Goal: Information Seeking & Learning: Learn about a topic

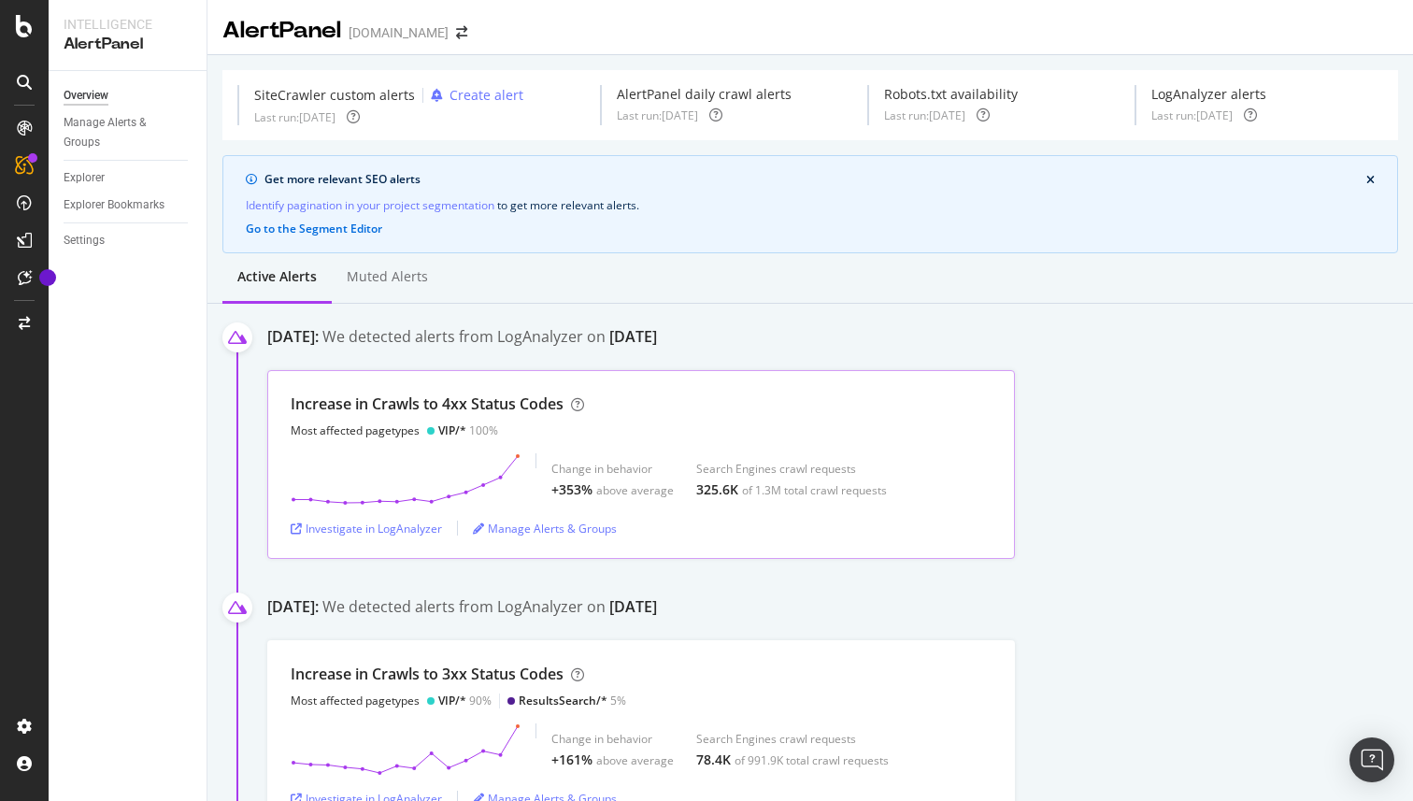
click at [528, 400] on div "Increase in Crawls to 4xx Status Codes" at bounding box center [427, 403] width 273 height 21
click at [368, 528] on div "Investigate in LogAnalyzer" at bounding box center [366, 528] width 151 height 16
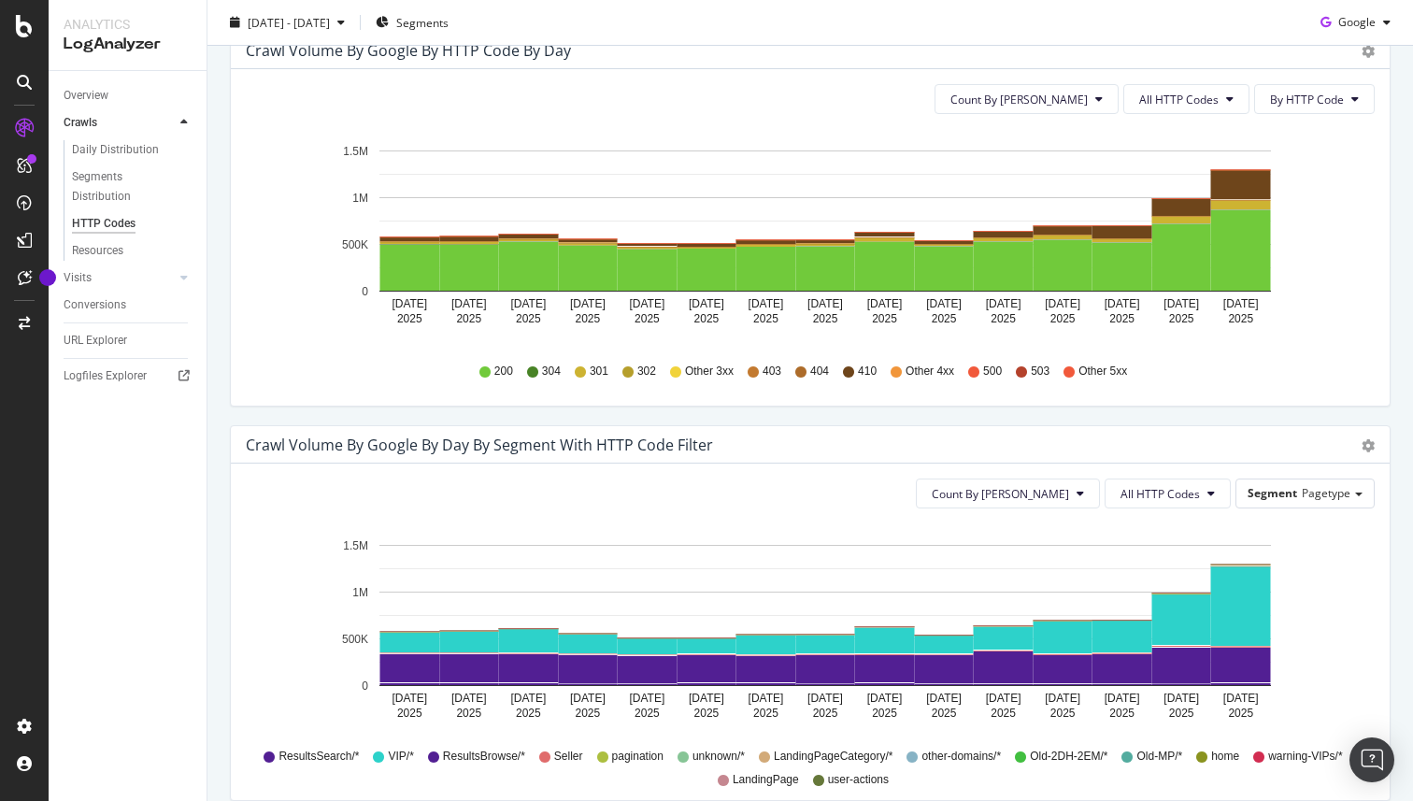
scroll to position [619, 0]
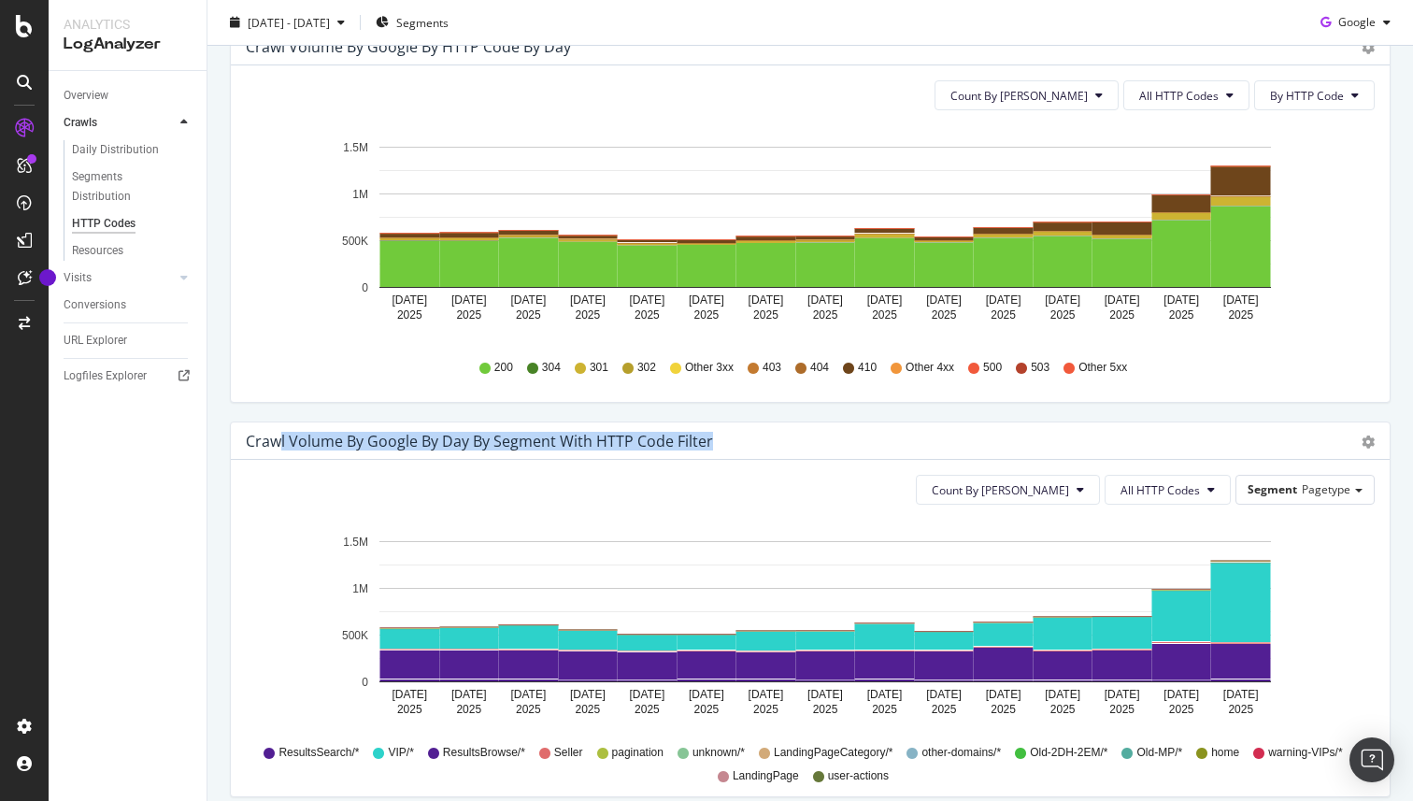
drag, startPoint x: 280, startPoint y: 434, endPoint x: 715, endPoint y: 447, distance: 434.7
click at [715, 447] on div "Crawl Volume by google by Day by Segment with HTTP Code Filter" at bounding box center [790, 441] width 1088 height 19
click at [635, 493] on div "Count By Day All HTTP Codes Segment Pagetype" at bounding box center [810, 490] width 1129 height 30
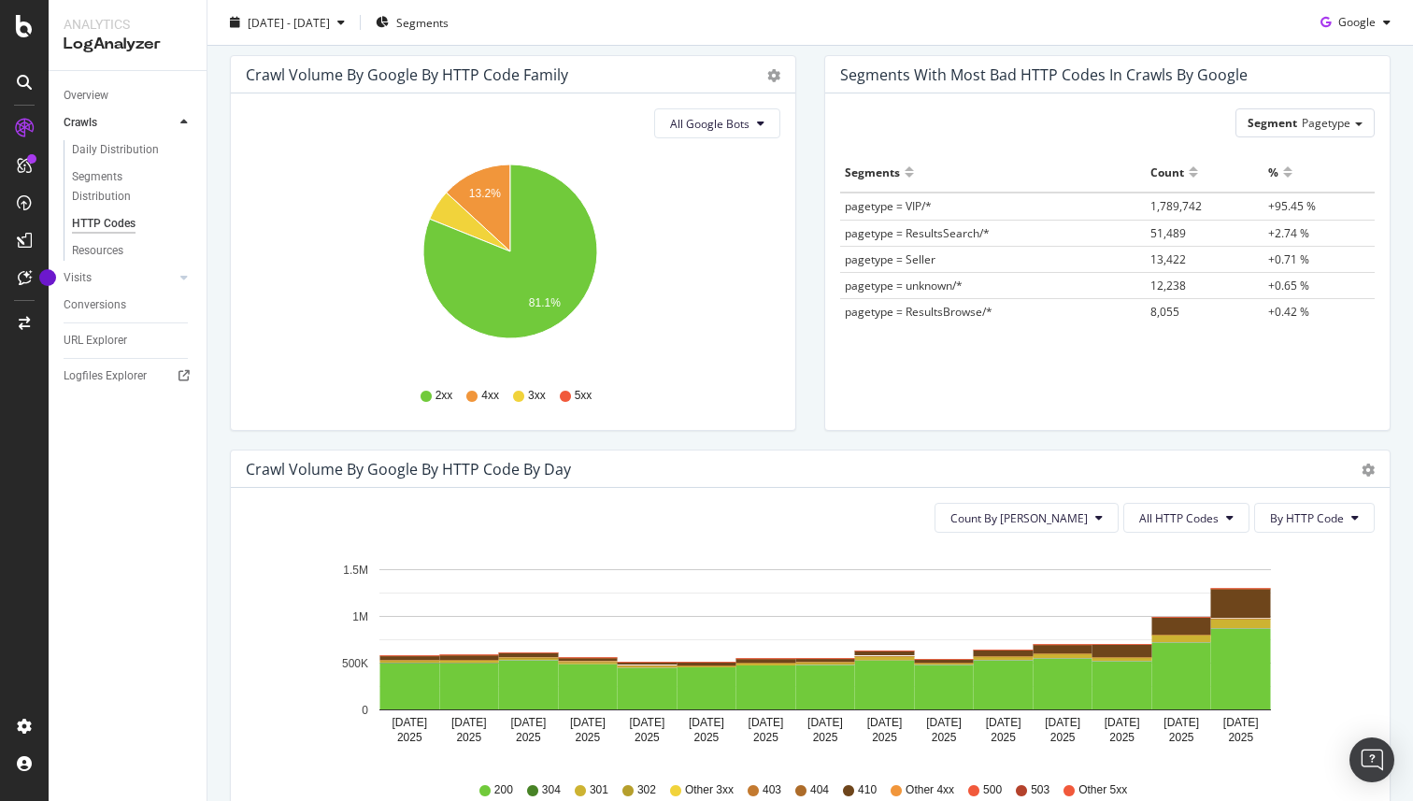
scroll to position [0, 0]
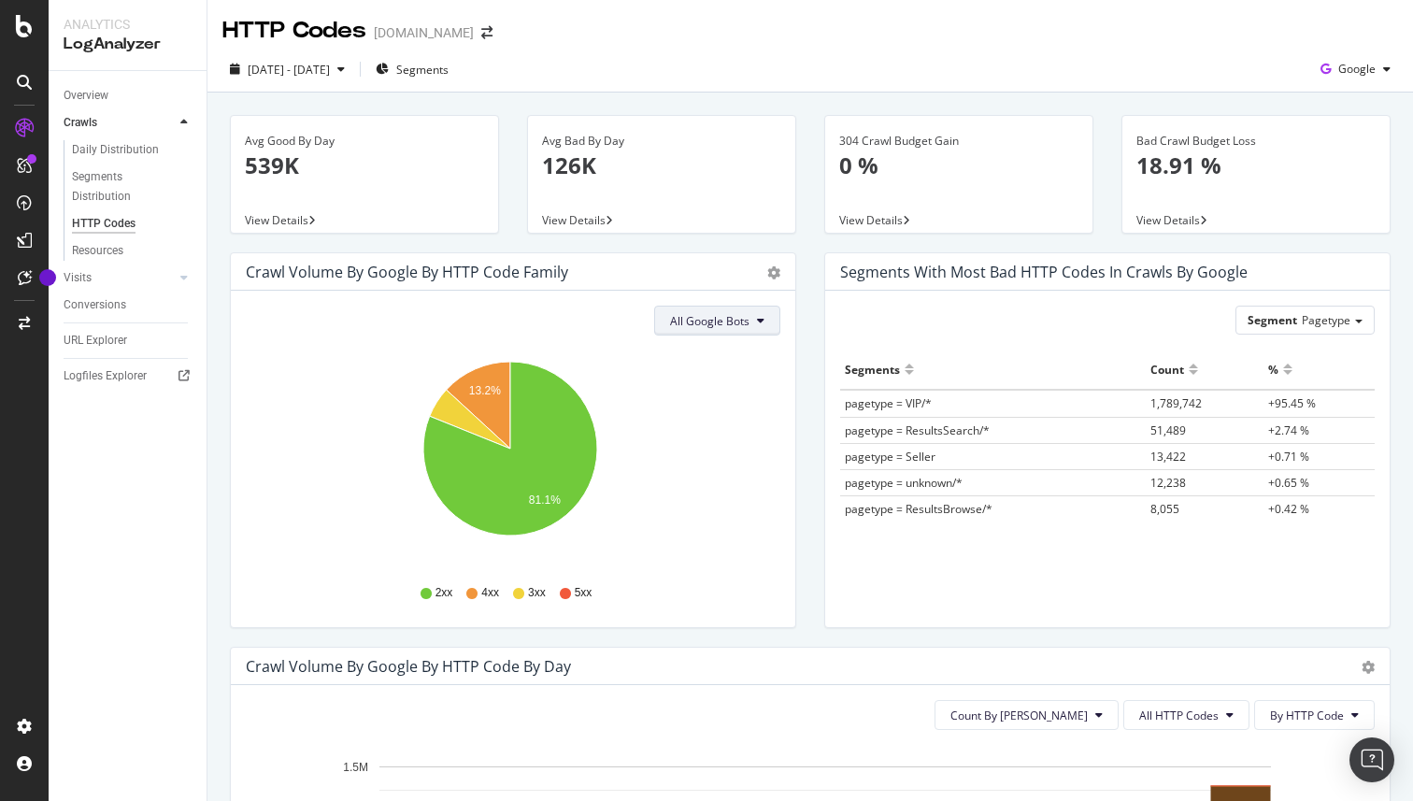
click at [762, 320] on button "All Google Bots" at bounding box center [717, 321] width 126 height 30
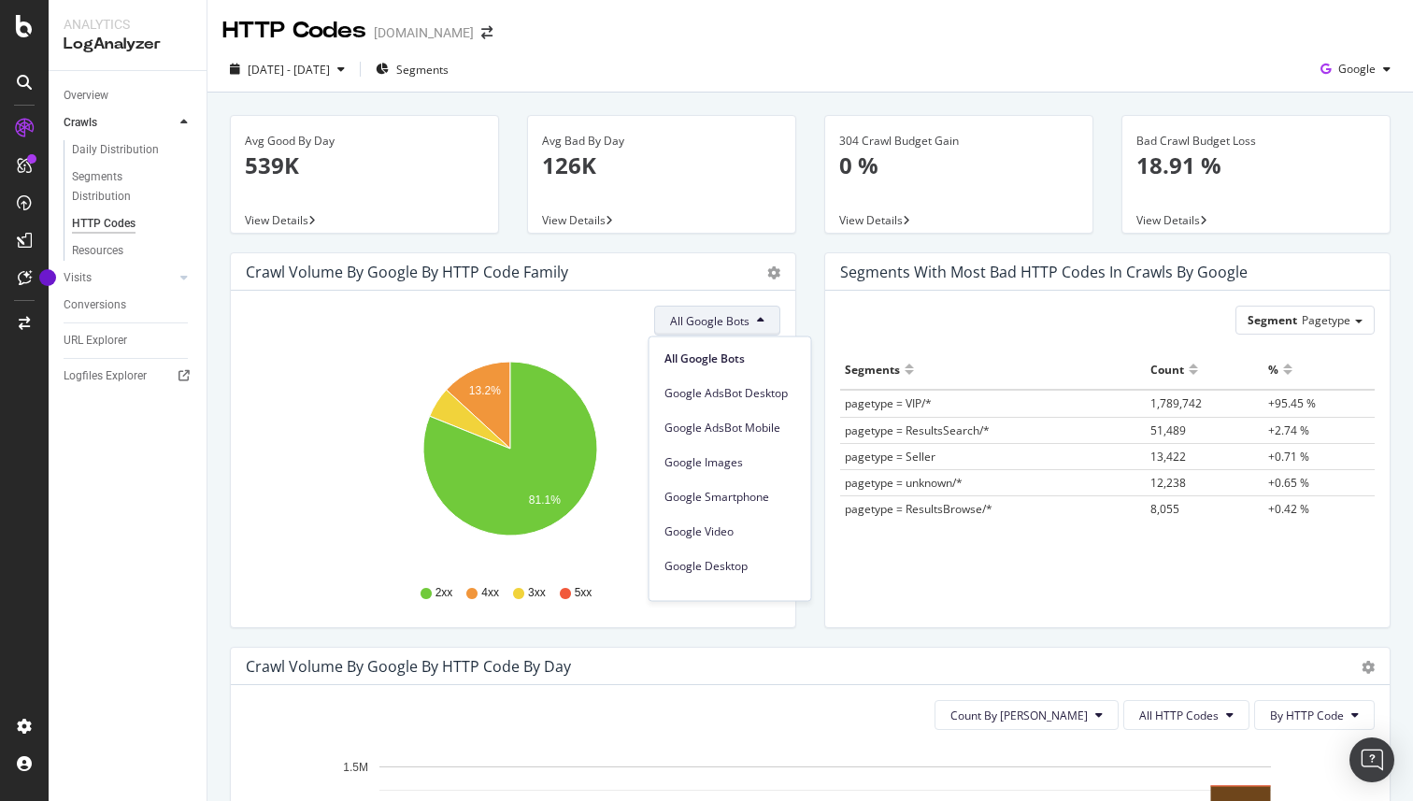
click at [565, 333] on div "All Google Bots" at bounding box center [513, 321] width 534 height 30
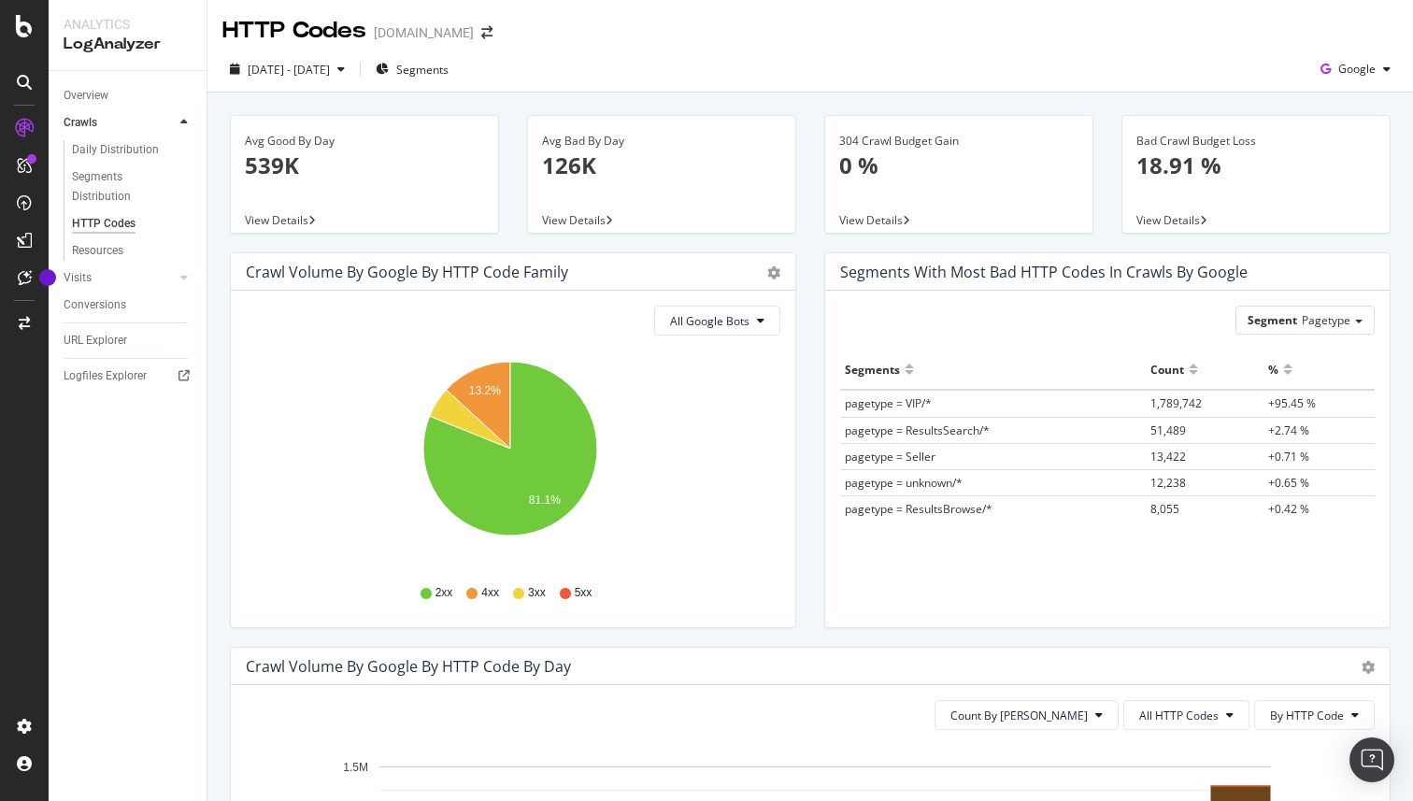
click at [436, 591] on span "2xx" at bounding box center [444, 593] width 18 height 16
drag, startPoint x: 418, startPoint y: 594, endPoint x: 460, endPoint y: 596, distance: 42.1
click at [460, 596] on div "2xx 4xx 3xx 5xx" at bounding box center [513, 593] width 516 height 42
click at [481, 593] on span "4xx" at bounding box center [490, 593] width 18 height 16
click at [491, 409] on icon "A chart." at bounding box center [479, 405] width 64 height 87
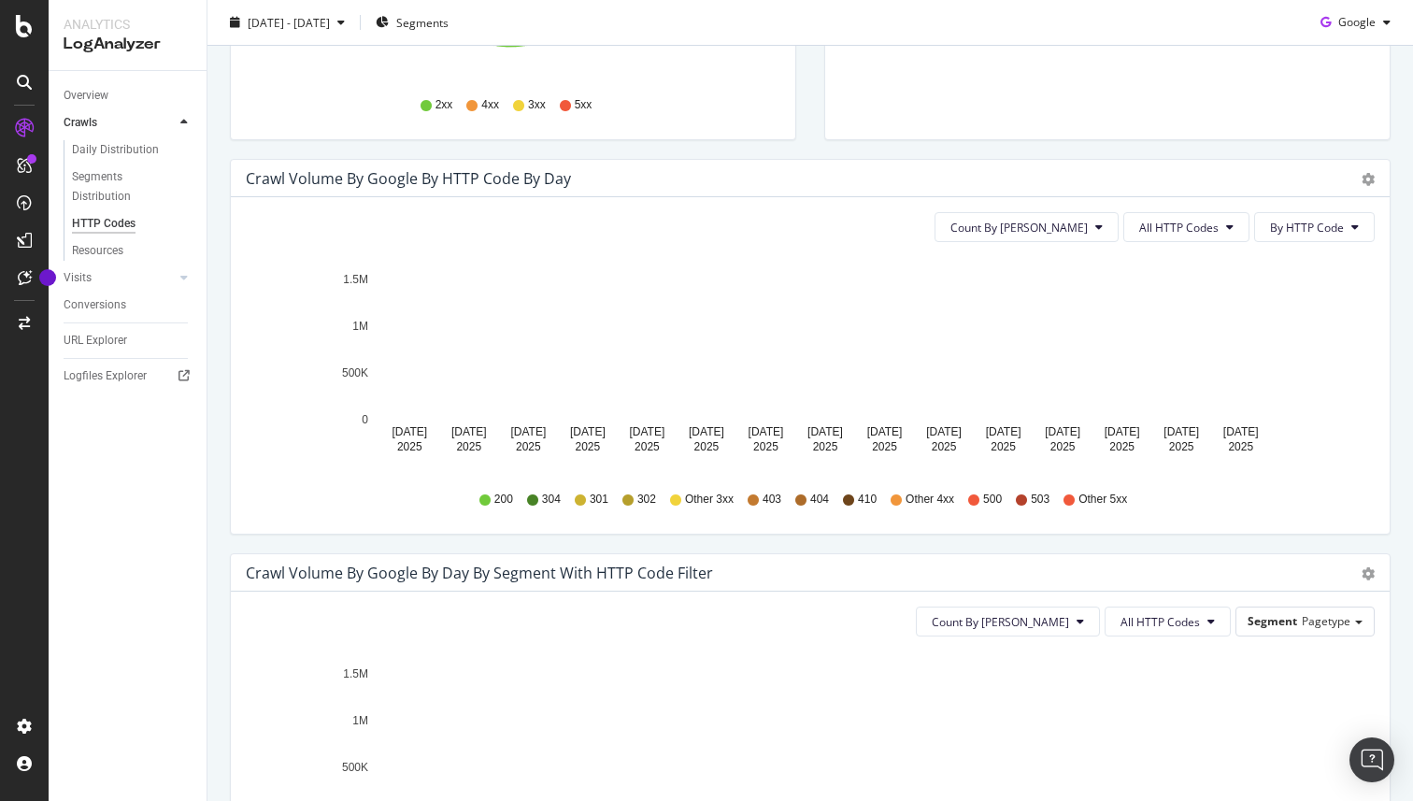
scroll to position [484, 0]
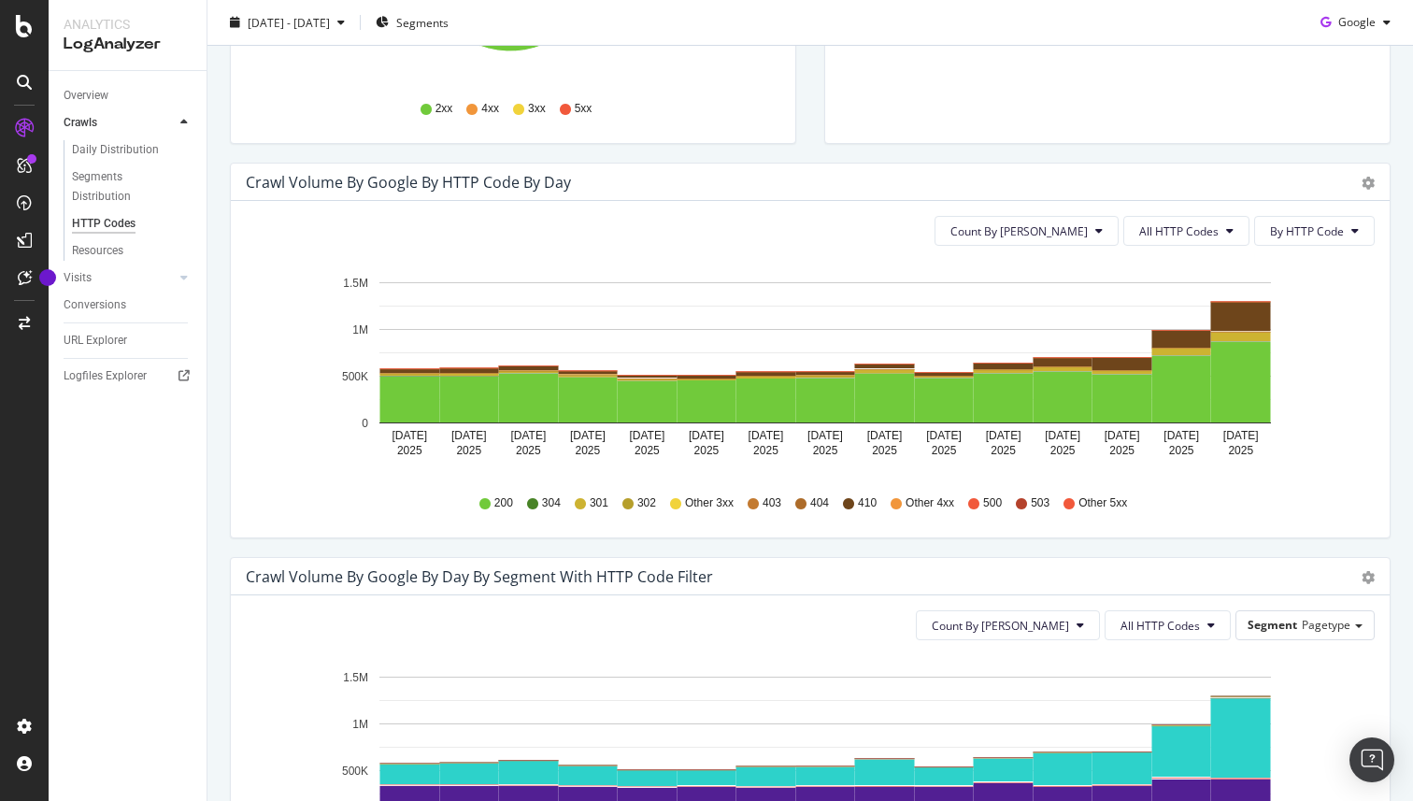
click at [890, 503] on icon at bounding box center [895, 503] width 11 height 11
click at [473, 504] on div "200 304 301 302 Other 3xx 403 404 410 Other 4xx 500 503 Other 5xx" at bounding box center [810, 503] width 1110 height 42
click at [403, 495] on div "200 304 301 302 Other 3xx 403 404 410 Other 4xx 500 503 Other 5xx" at bounding box center [810, 503] width 1110 height 42
drag, startPoint x: 831, startPoint y: 504, endPoint x: 859, endPoint y: 497, distance: 28.8
click at [859, 497] on div "200 304 301 302 Other 3xx 403 404 410 Other 4xx 500 503 Other 5xx" at bounding box center [810, 503] width 1110 height 42
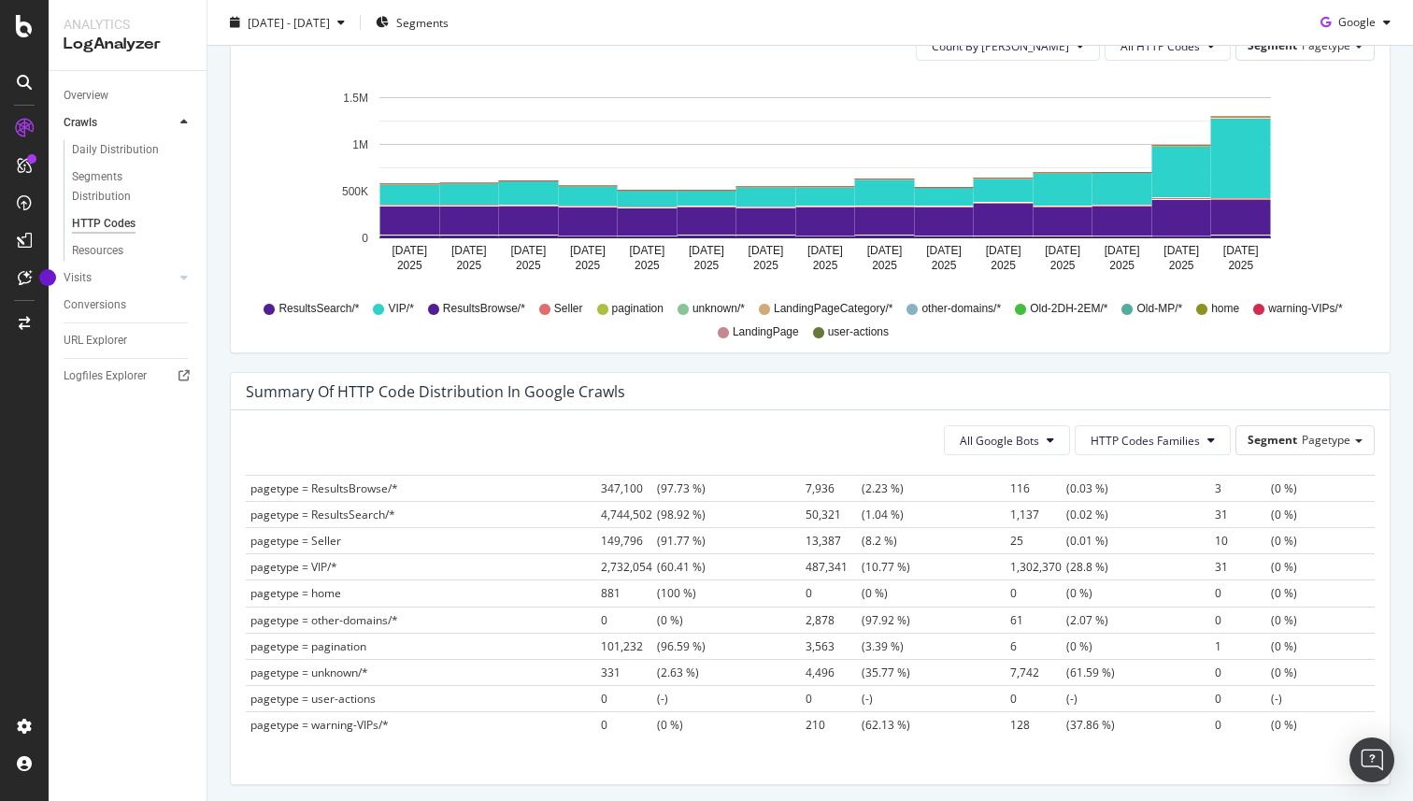
scroll to position [0, 0]
